Goal: Task Accomplishment & Management: Use online tool/utility

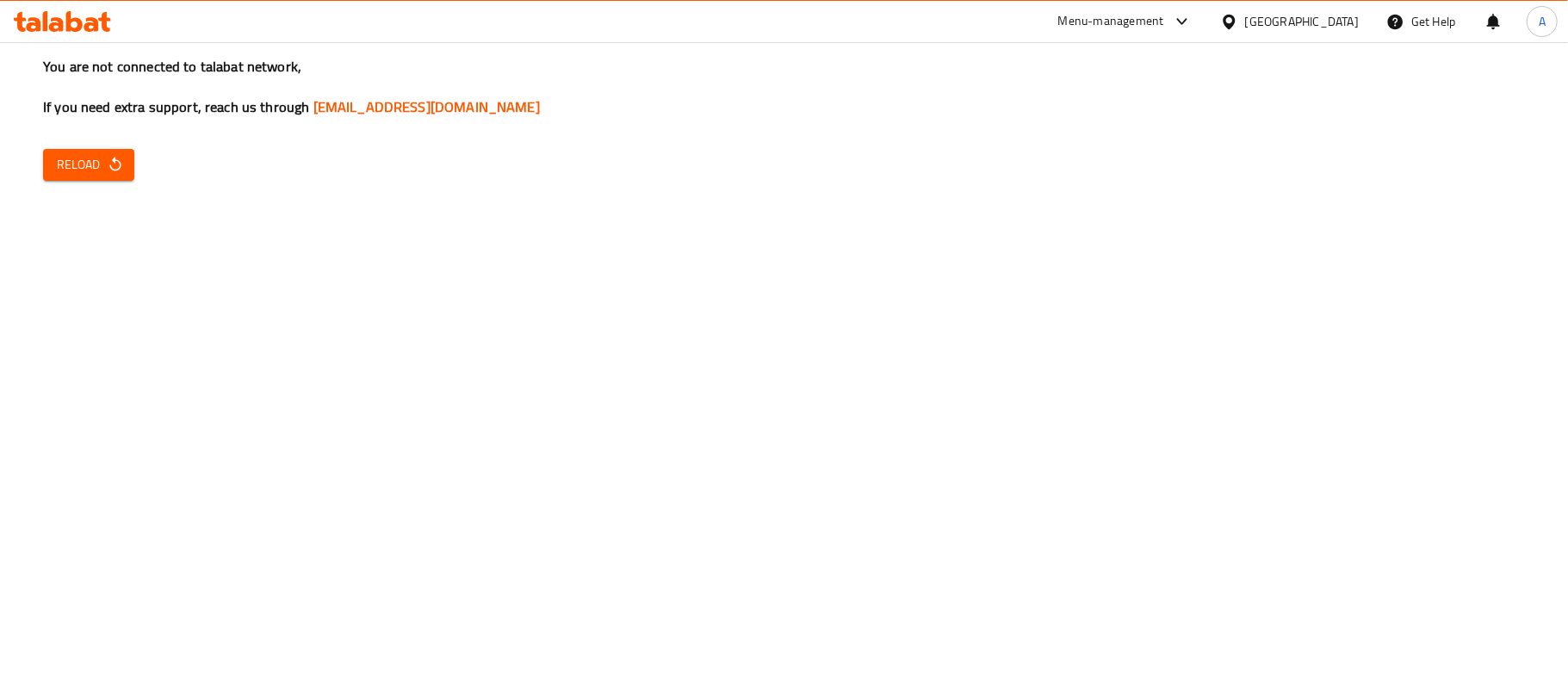
click at [109, 157] on icon "button" at bounding box center [115, 164] width 18 height 18
click at [94, 166] on span "Reload" at bounding box center [89, 164] width 64 height 21
click at [74, 171] on span "Reload" at bounding box center [89, 164] width 64 height 21
click at [79, 162] on span "Reload" at bounding box center [89, 164] width 64 height 21
click at [117, 160] on icon "button" at bounding box center [115, 164] width 11 height 15
